Goal: Transaction & Acquisition: Purchase product/service

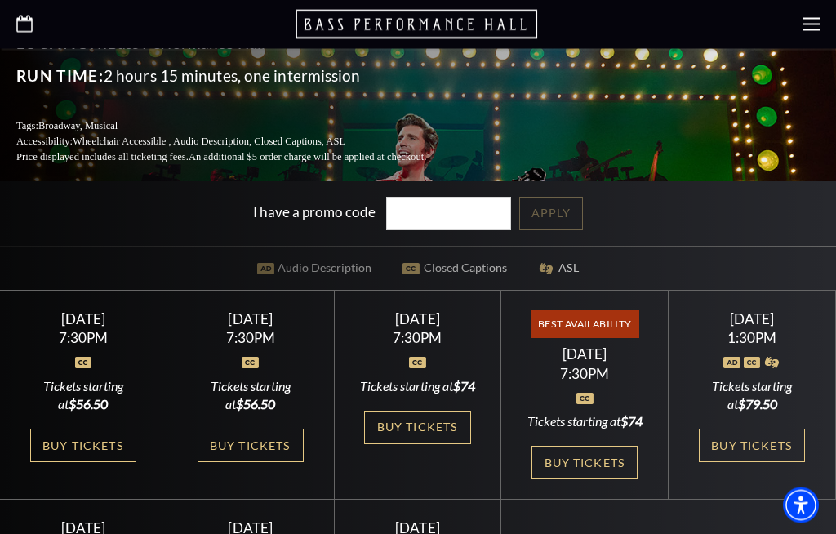
scroll to position [401, 0]
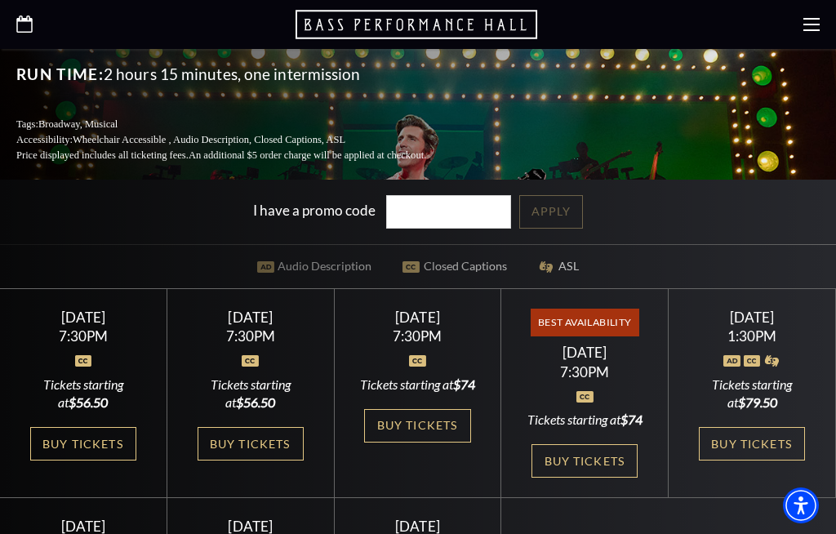
click at [575, 444] on link "Buy Tickets" at bounding box center [585, 460] width 106 height 33
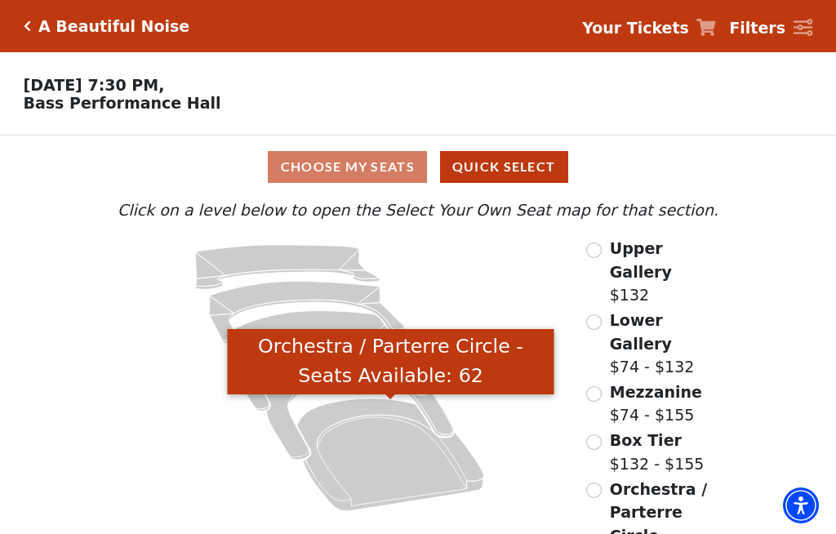
click at [388, 455] on icon "Orchestra / Parterre Circle - Seats Available: 62" at bounding box center [390, 455] width 187 height 113
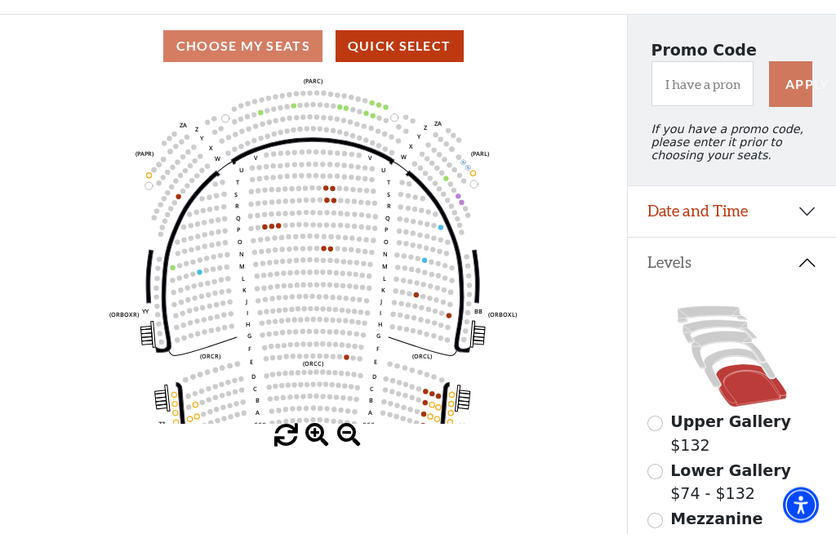
scroll to position [121, 0]
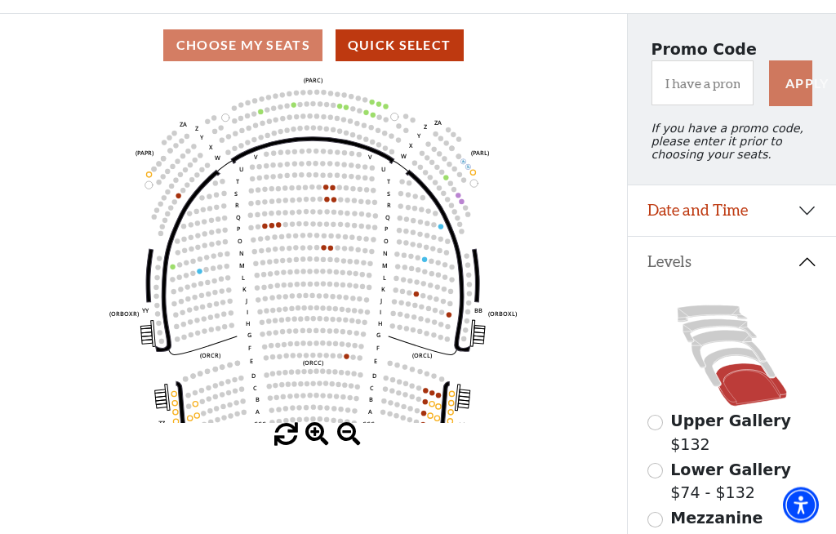
click at [738, 359] on icon at bounding box center [739, 368] width 71 height 39
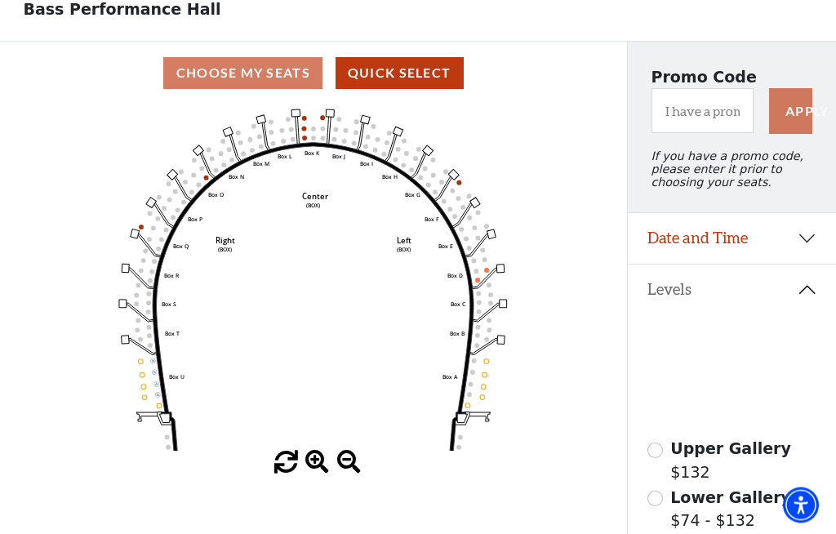
scroll to position [94, 0]
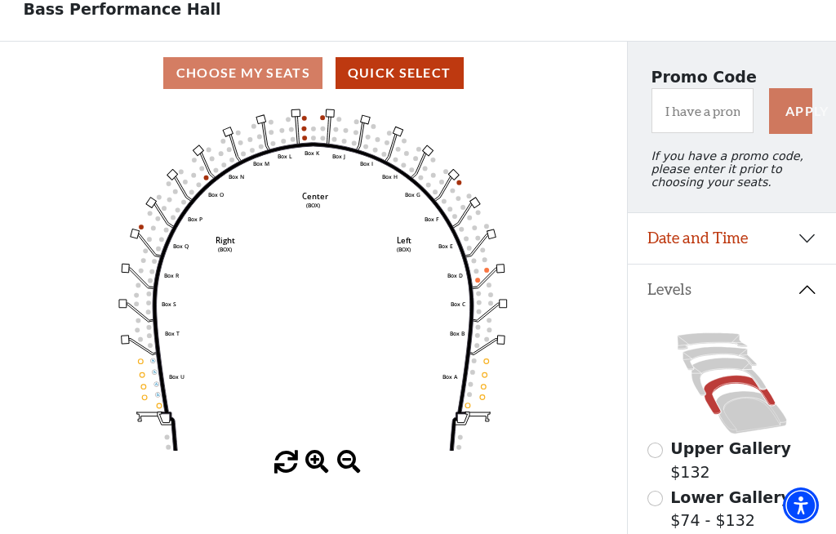
click at [718, 367] on icon at bounding box center [729, 378] width 74 height 38
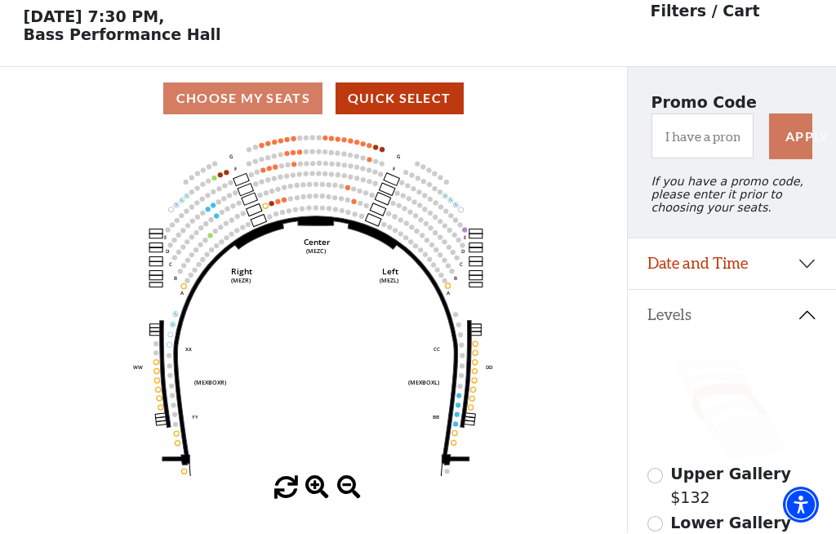
scroll to position [76, 0]
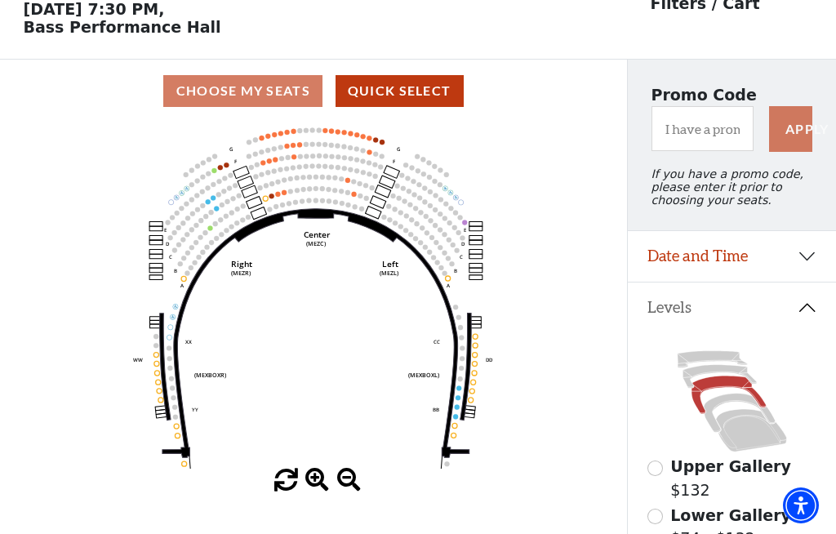
click at [273, 173] on circle at bounding box center [274, 170] width 5 height 5
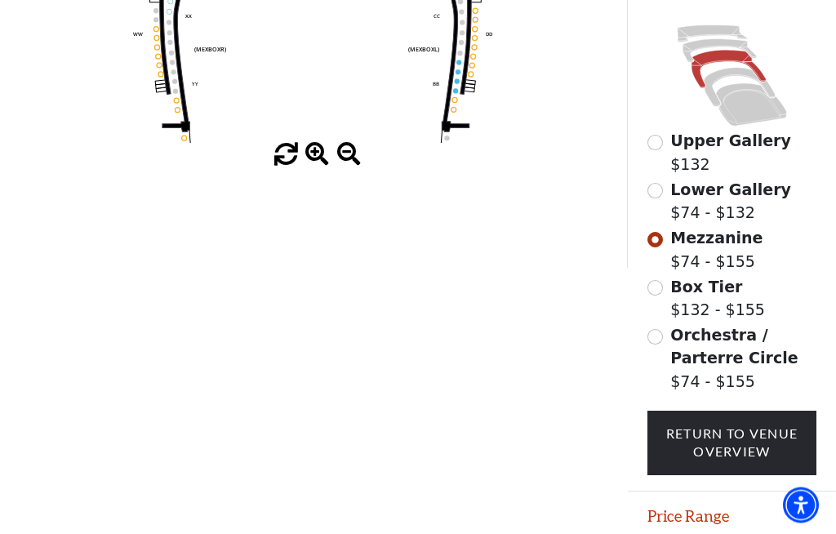
scroll to position [407, 0]
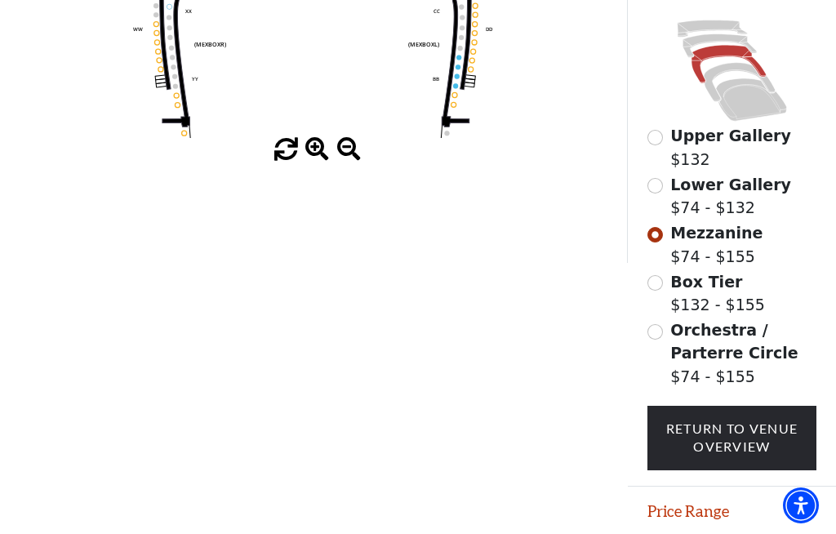
click at [749, 444] on link "Return To Venue Overview" at bounding box center [733, 438] width 170 height 65
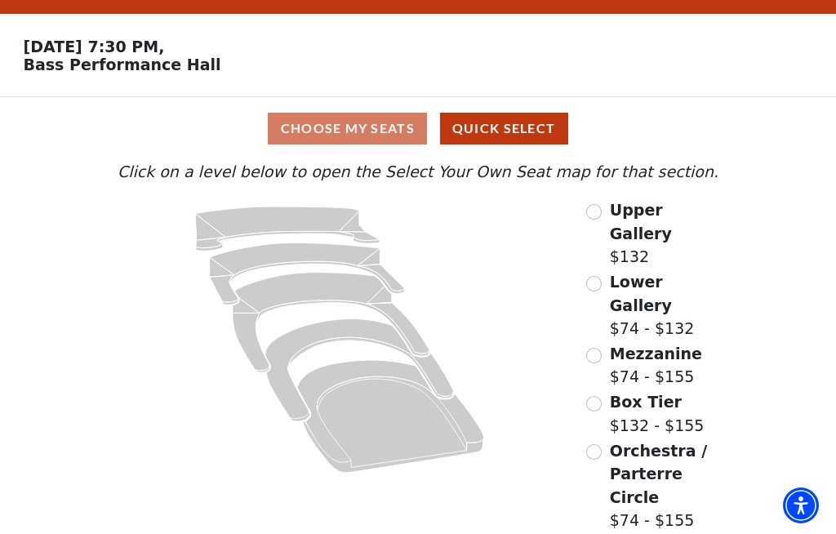
scroll to position [0, 0]
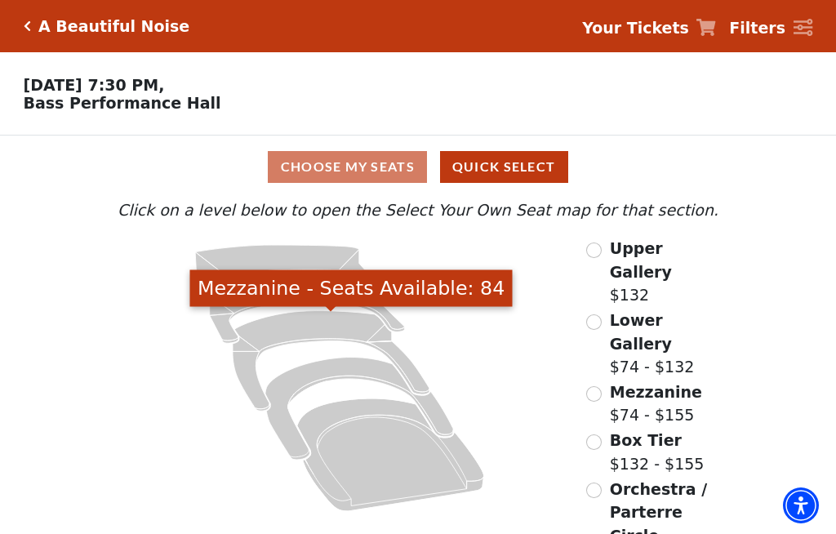
click at [303, 328] on icon "Mezzanine - Seats Available: 84" at bounding box center [331, 361] width 197 height 100
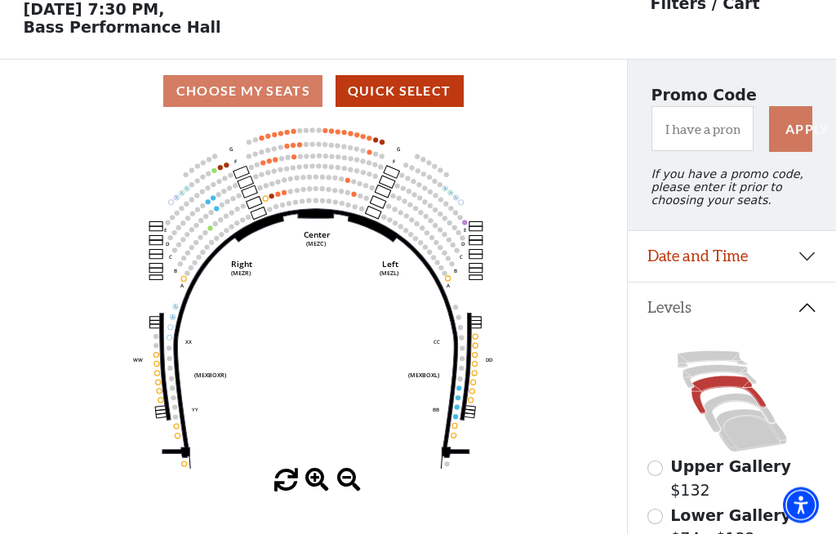
scroll to position [76, 0]
click at [277, 184] on circle at bounding box center [278, 181] width 5 height 5
click at [267, 188] on circle at bounding box center [266, 185] width 5 height 5
click at [274, 186] on circle at bounding box center [272, 183] width 5 height 5
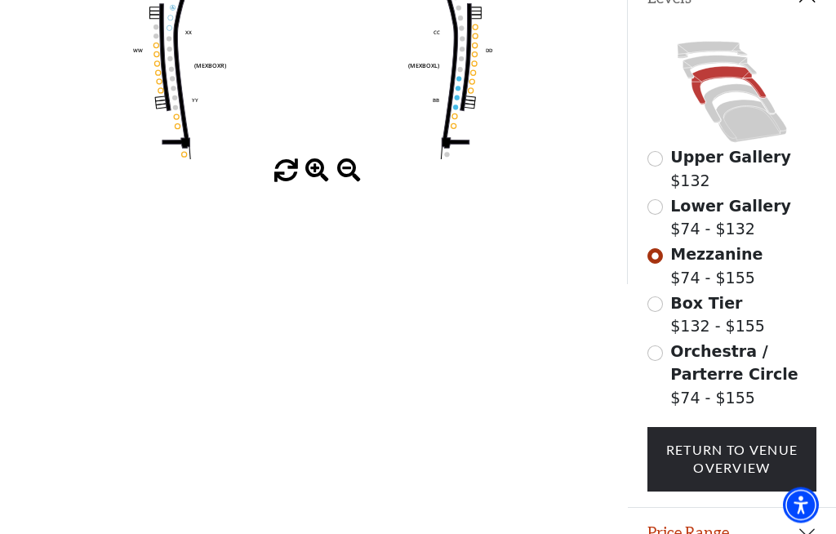
scroll to position [407, 0]
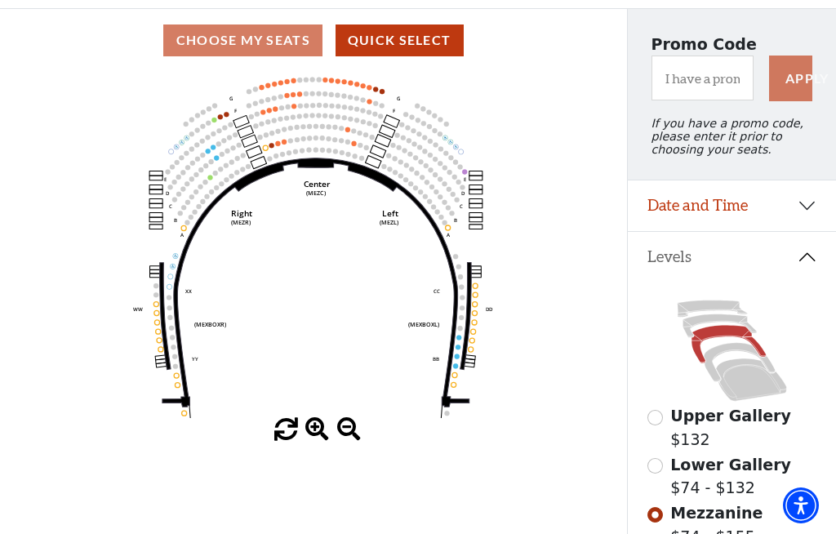
scroll to position [87, 0]
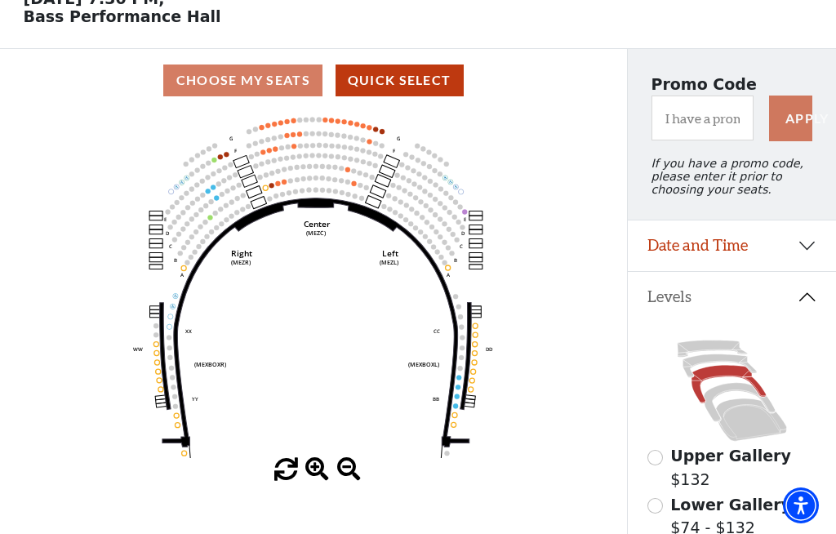
click at [274, 176] on circle at bounding box center [272, 173] width 5 height 5
click at [272, 186] on circle at bounding box center [272, 185] width 5 height 5
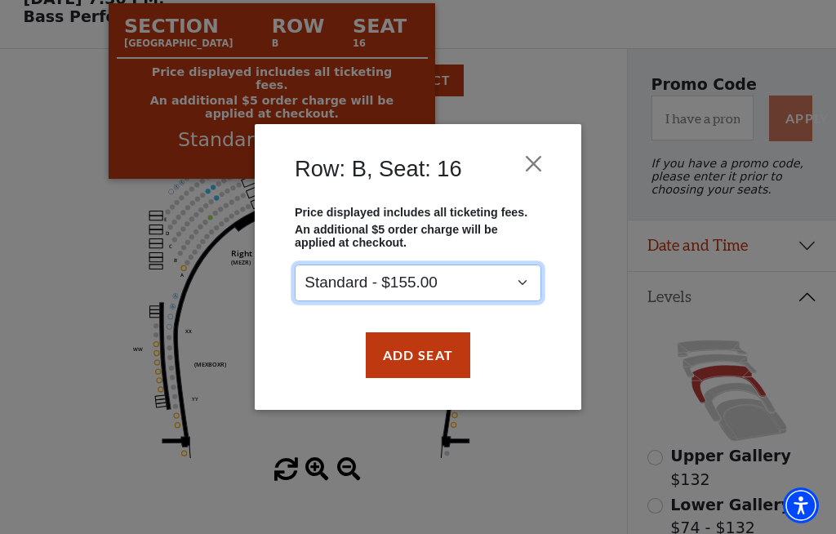
click at [531, 287] on select "Standard - $155.00" at bounding box center [418, 283] width 247 height 37
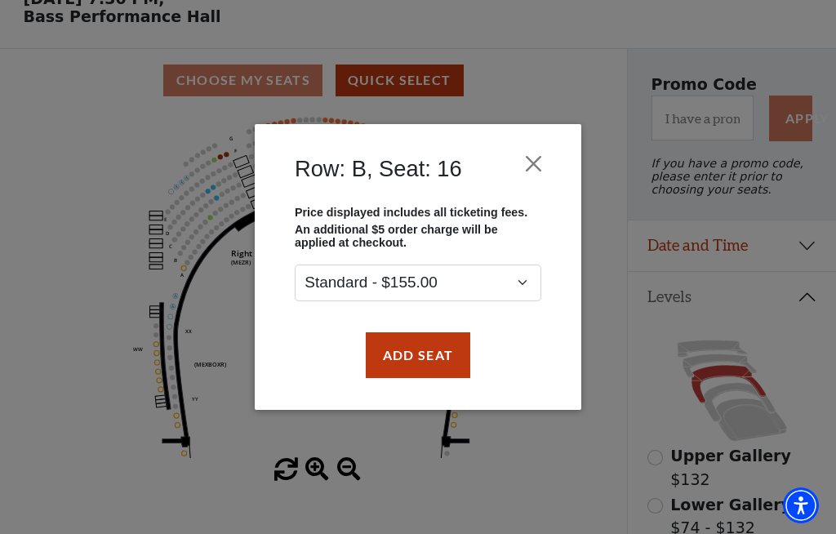
click at [79, 457] on div "Row: B, Seat: 16 Price displayed includes all ticketing fees. An additional $5 …" at bounding box center [418, 267] width 836 height 534
click at [369, 462] on div "Row: B, Seat: 16 Price displayed includes all ticketing fees. An additional $5 …" at bounding box center [418, 267] width 836 height 534
click at [535, 161] on button "Close" at bounding box center [534, 163] width 31 height 31
